Goal: Use online tool/utility: Utilize a website feature to perform a specific function

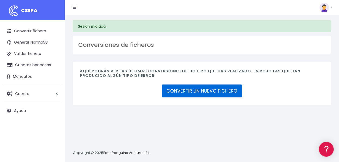
click at [196, 92] on link "CONVERTIR UN NUEVO FICHERO" at bounding box center [202, 91] width 80 height 13
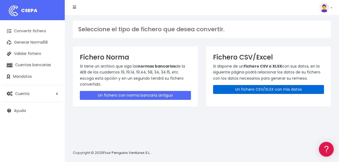
click at [250, 91] on link "Un fichero CSV/XLSX con mis datos" at bounding box center [268, 89] width 111 height 9
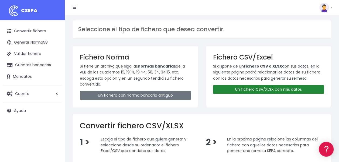
click at [259, 89] on link "Un fichero CSV/XLSX con mis datos" at bounding box center [268, 89] width 111 height 9
click at [247, 88] on link "Un fichero CSV/XLSX con mis datos" at bounding box center [268, 89] width 111 height 9
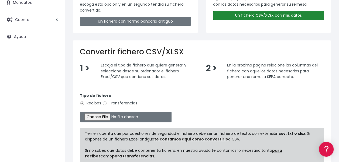
scroll to position [81, 0]
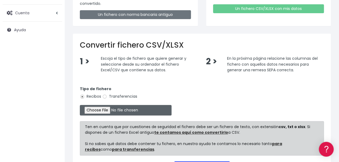
click at [100, 109] on input "file" at bounding box center [126, 110] width 92 height 11
type input "C:\fakepath\Remesa 85.xlsx"
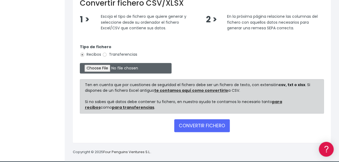
scroll to position [126, 0]
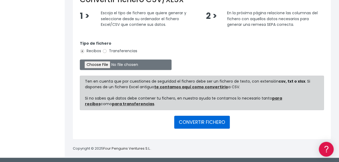
click at [218, 122] on button "CONVERTIR FICHERO" at bounding box center [202, 122] width 56 height 13
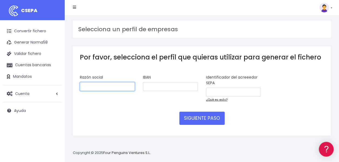
click at [108, 87] on input "text" at bounding box center [107, 86] width 55 height 9
type input "Quilinox, sl"
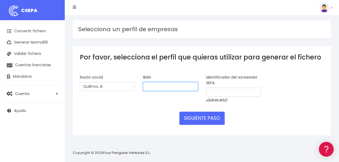
click at [177, 86] on input "text" at bounding box center [170, 86] width 55 height 9
paste input "ES0401822339620018500728"
type input "[FINANCIAL_ID]"
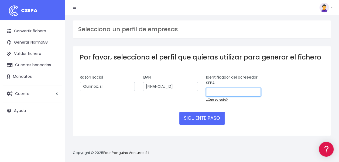
scroll to position [0, 0]
click at [231, 92] on input "text" at bounding box center [233, 92] width 55 height 9
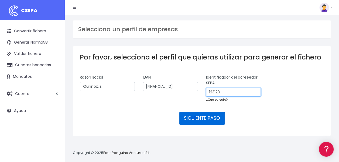
type input "123123"
click at [207, 116] on button "SIGUIENTE PASO" at bounding box center [201, 118] width 45 height 13
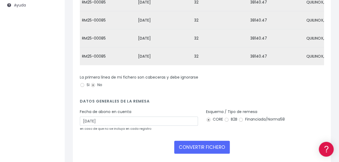
scroll to position [108, 0]
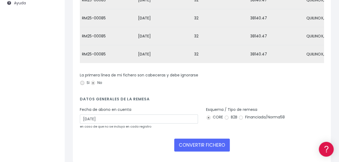
click at [81, 85] on input "Si" at bounding box center [82, 83] width 5 height 5
radio input "true"
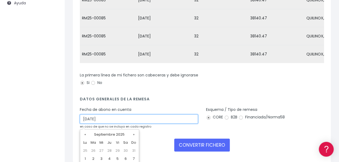
click at [115, 122] on input "25/09/2025" at bounding box center [139, 119] width 118 height 9
type input "2"
type input "23/09/2025"
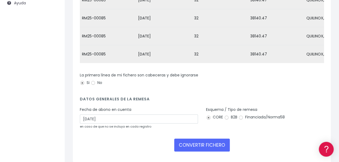
click at [275, 129] on div "Esquema / Tipo de remesa CORE B2B Financiada/Norma58" at bounding box center [265, 120] width 126 height 26
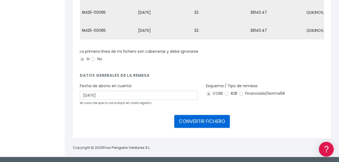
click at [199, 120] on button "CONVERTIR FICHERO" at bounding box center [202, 121] width 56 height 13
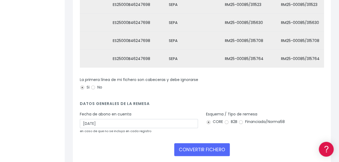
scroll to position [184, 0]
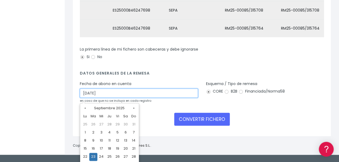
drag, startPoint x: 113, startPoint y: 95, endPoint x: 82, endPoint y: 94, distance: 30.2
click at [82, 94] on input "[DATE]" at bounding box center [139, 93] width 118 height 9
type input "[DATE]"
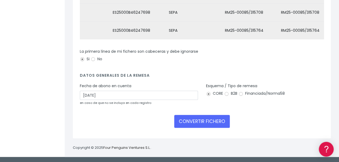
click at [284, 110] on form "Desechar campo Cliente: nombre Cliente: DNI Cliente: Email Cliente: Dirección C…" at bounding box center [202, 37] width 244 height 190
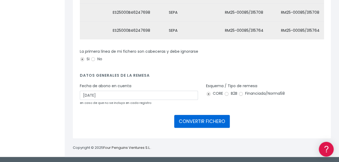
click at [195, 124] on button "CONVERTIR FICHERO" at bounding box center [202, 121] width 56 height 13
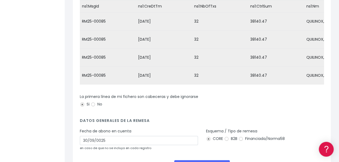
scroll to position [135, 0]
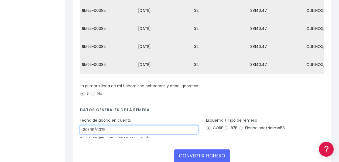
click at [109, 134] on input "30/09/0025" at bounding box center [139, 129] width 118 height 9
drag, startPoint x: 109, startPoint y: 134, endPoint x: 72, endPoint y: 131, distance: 36.7
click at [72, 133] on div "Por favor, escoja que dato aparece en cada columna Tenga en cuenta que únicamen…" at bounding box center [202, 50] width 266 height 246
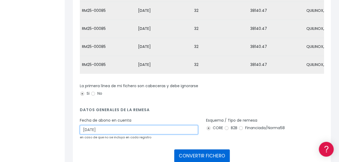
type input "[DATE]"
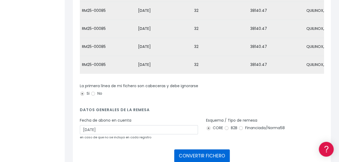
click at [220, 157] on button "CONVERTIR FICHERO" at bounding box center [202, 156] width 56 height 13
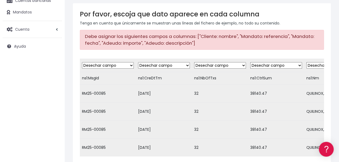
scroll to position [81, 0]
